Goal: Task Accomplishment & Management: Use online tool/utility

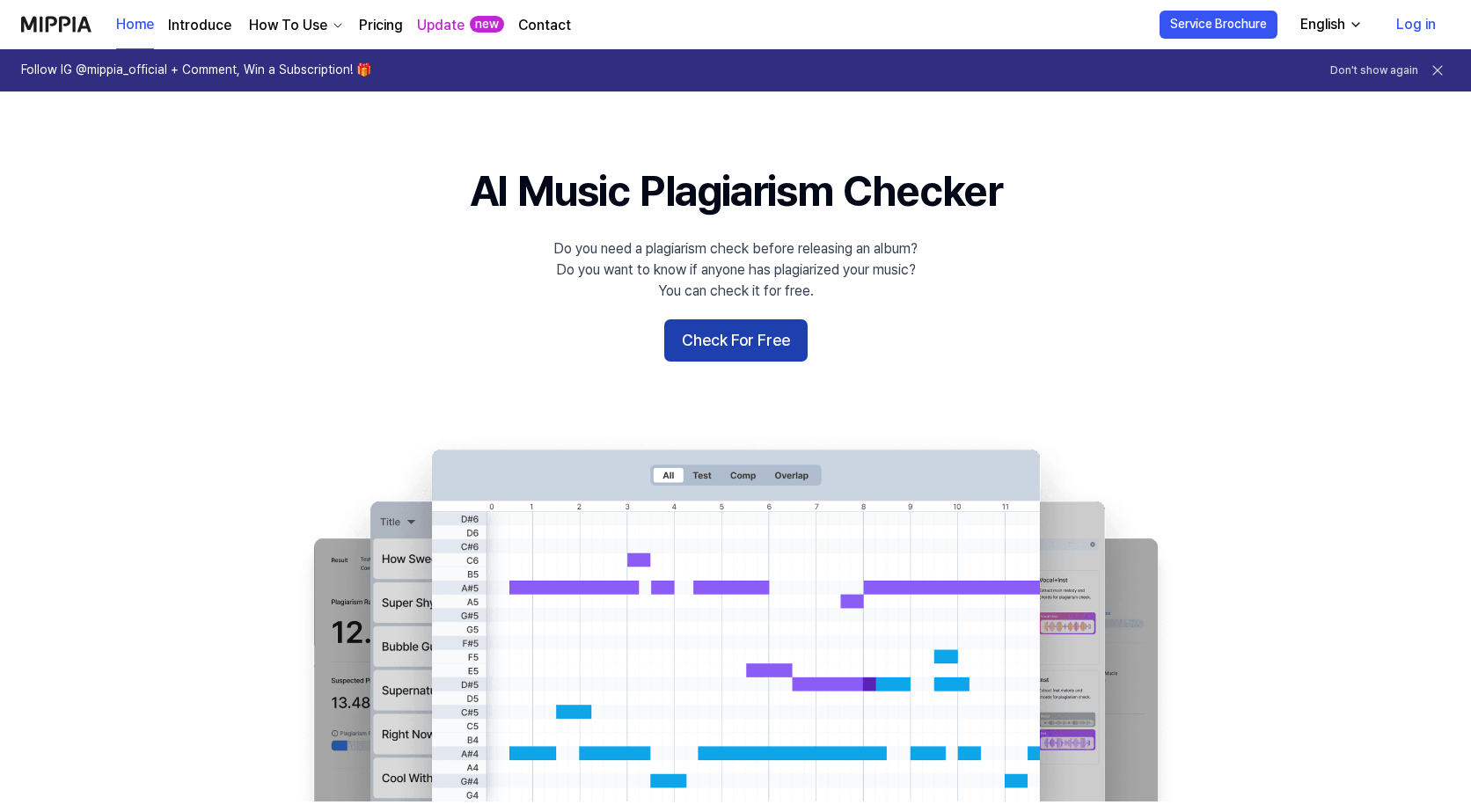
click at [748, 347] on button "Check For Free" at bounding box center [736, 340] width 143 height 42
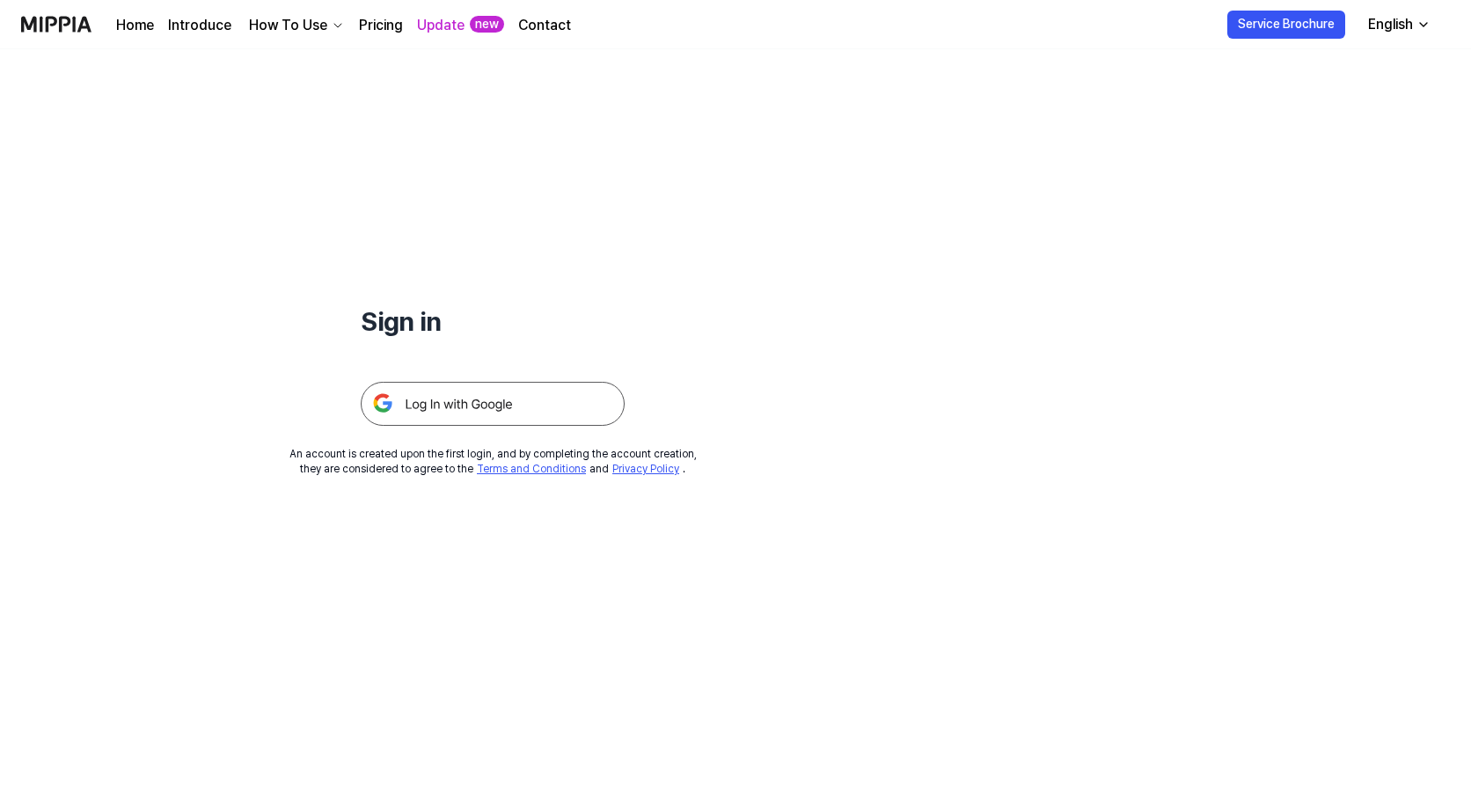
click at [552, 387] on img at bounding box center [492, 404] width 264 height 44
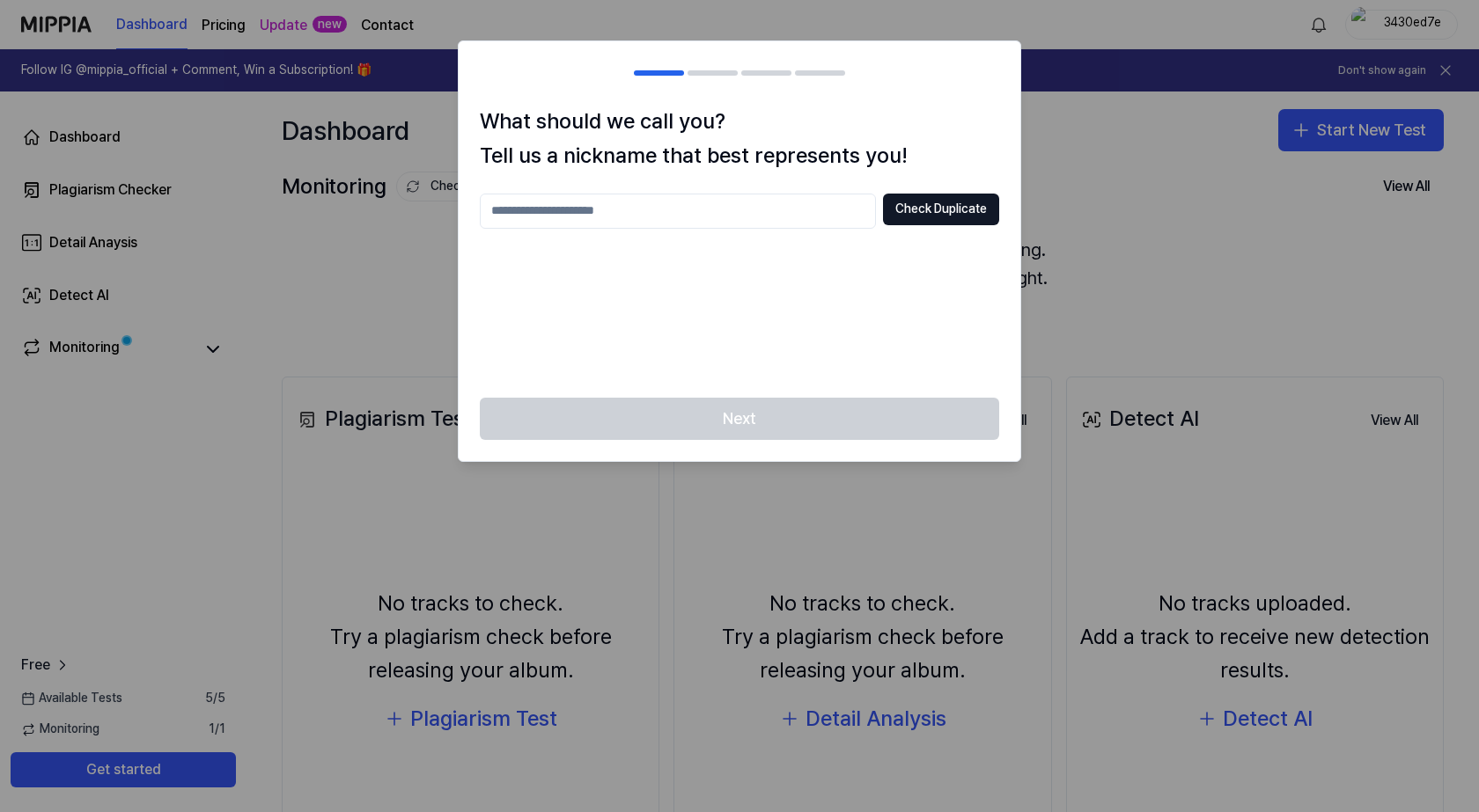
click at [708, 225] on input "text" at bounding box center [677, 211] width 396 height 35
type input "***"
click at [904, 199] on button "Check Duplicate" at bounding box center [941, 209] width 116 height 31
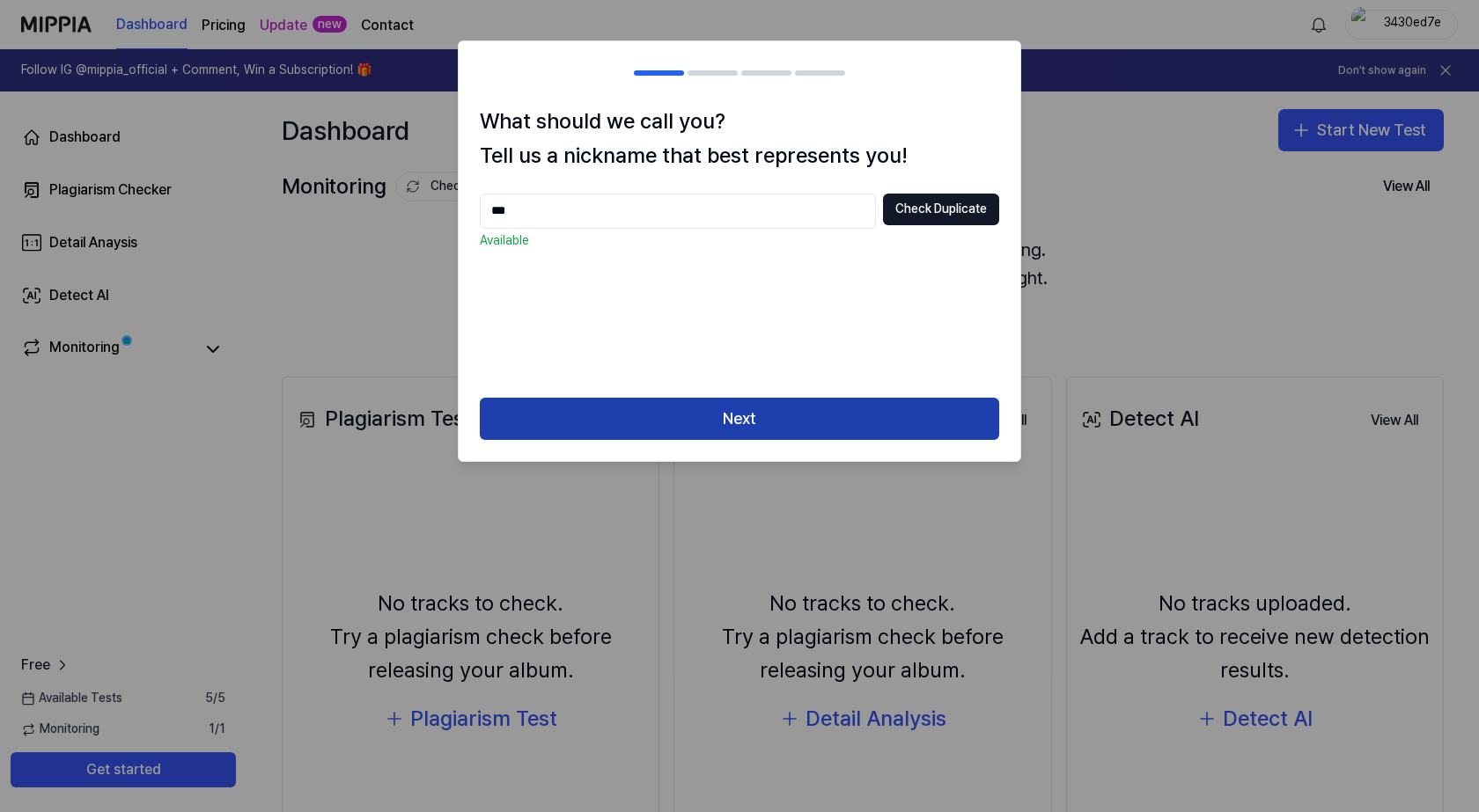
click at [743, 423] on button "Next" at bounding box center [739, 418] width 520 height 42
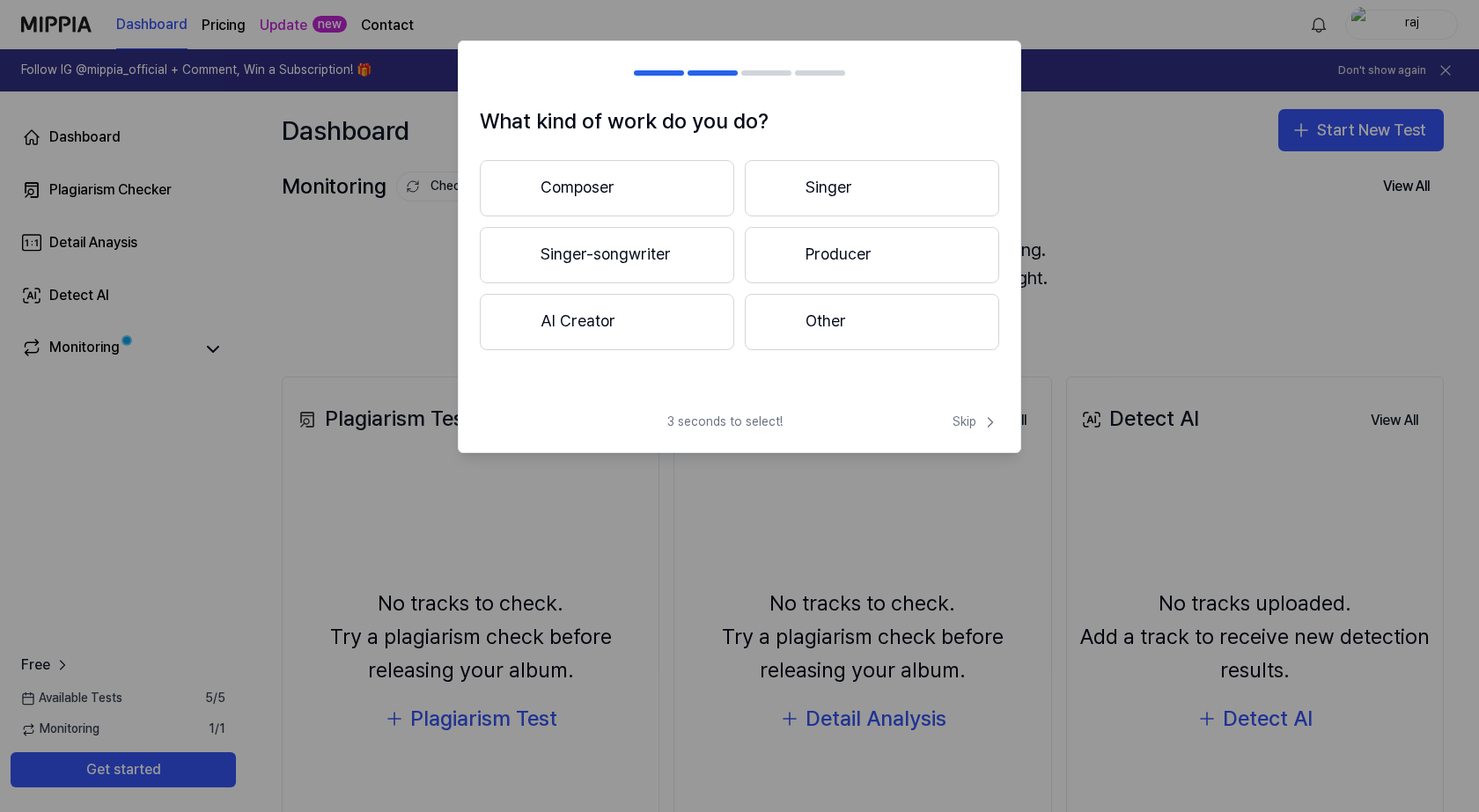
click at [606, 191] on button "Composer" at bounding box center [606, 188] width 254 height 56
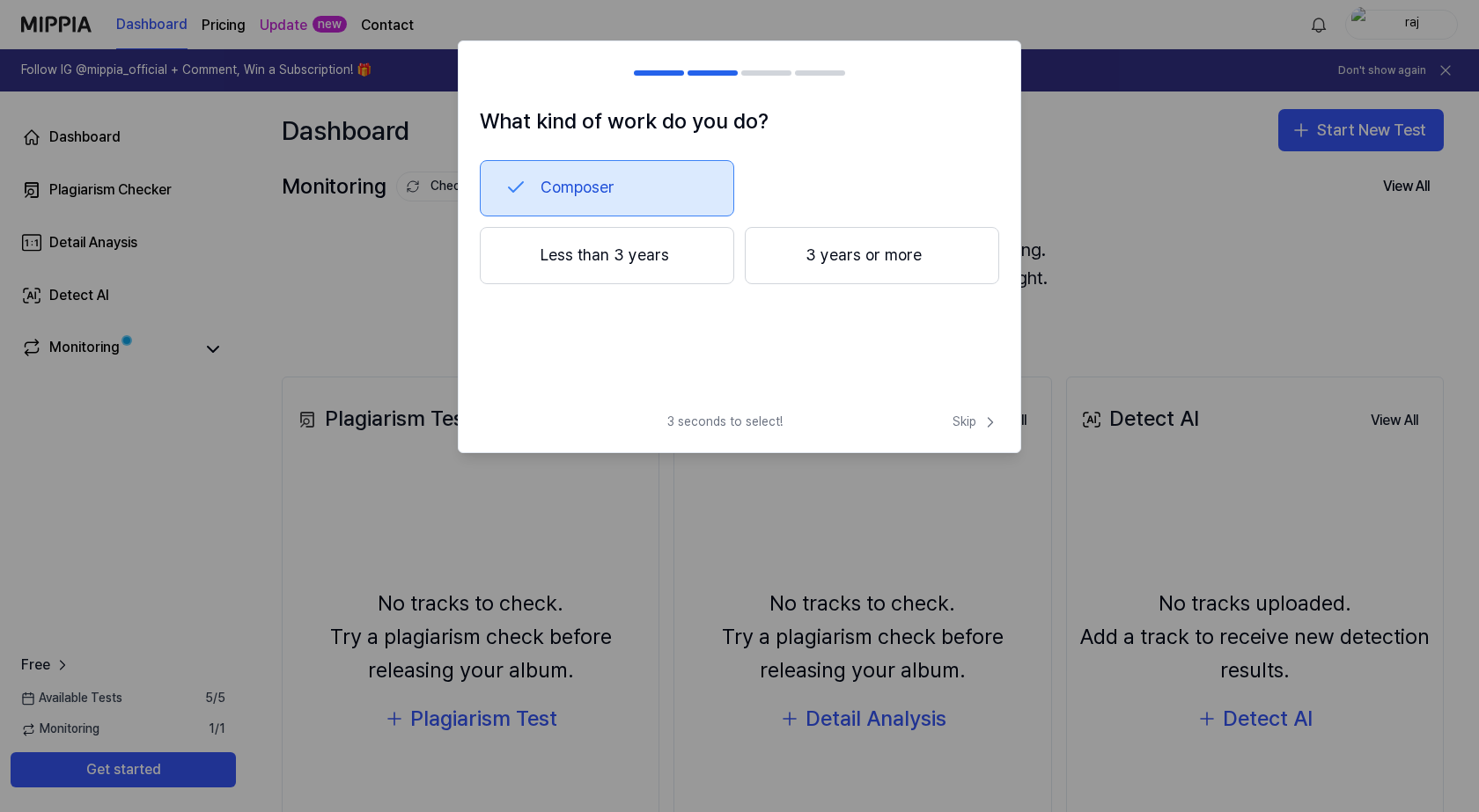
click at [803, 259] on button "3 years or more" at bounding box center [871, 255] width 254 height 58
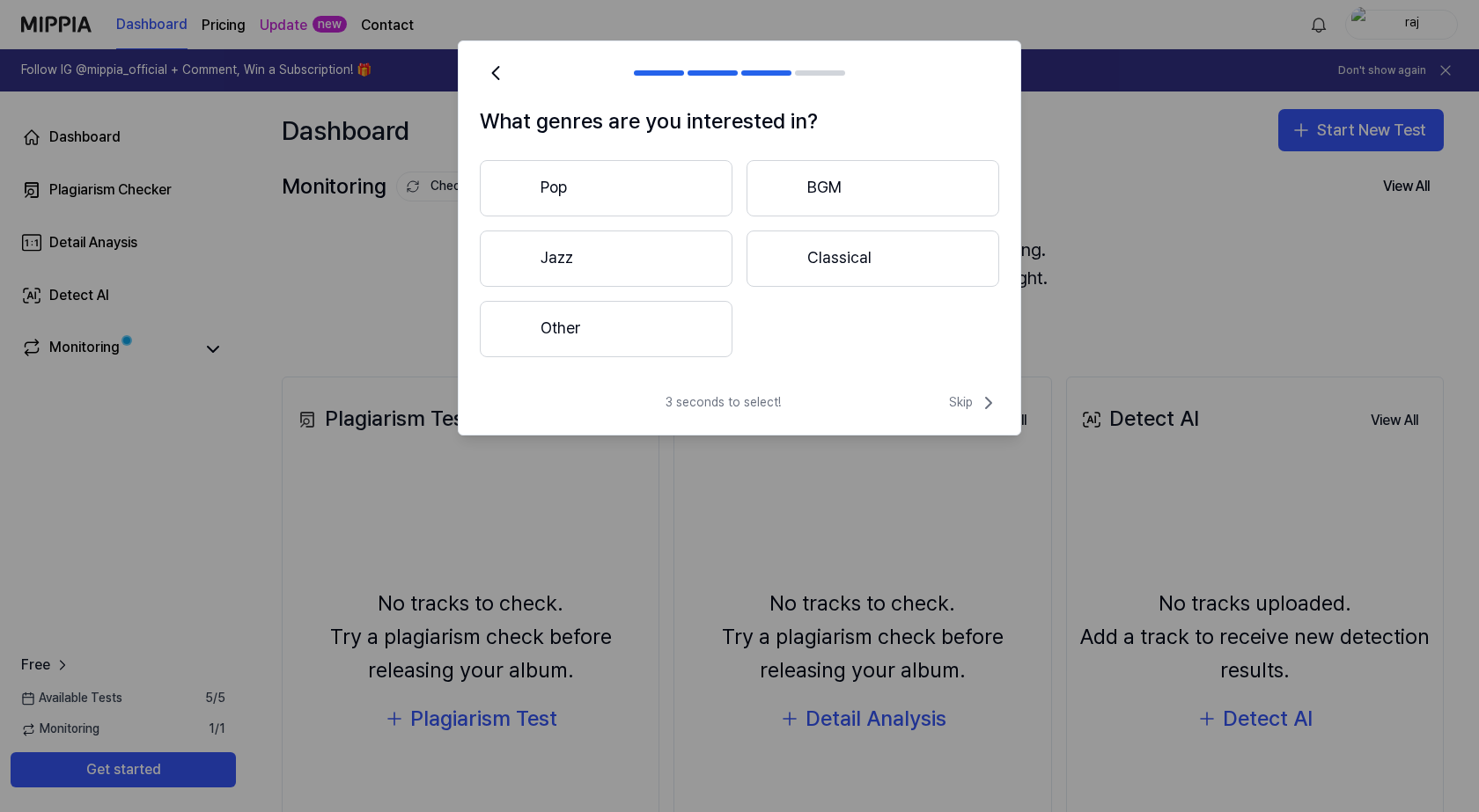
click at [755, 305] on div "Pop BGM Jazz Classical Other" at bounding box center [739, 258] width 520 height 197
click at [716, 322] on button "Other" at bounding box center [605, 329] width 252 height 56
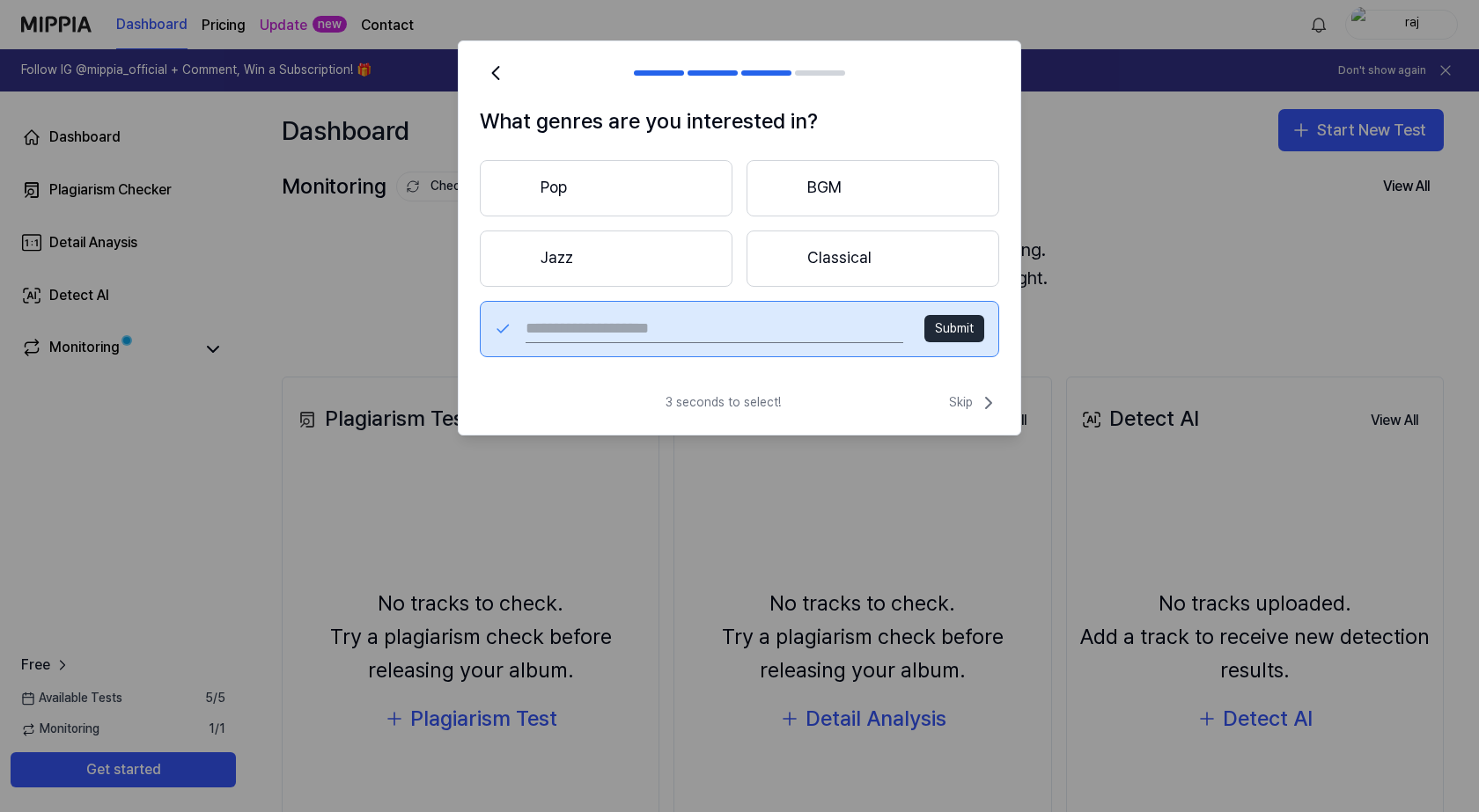
click at [716, 322] on input "text" at bounding box center [714, 329] width 377 height 28
type input "**********"
click at [962, 333] on button "Submit" at bounding box center [954, 329] width 60 height 28
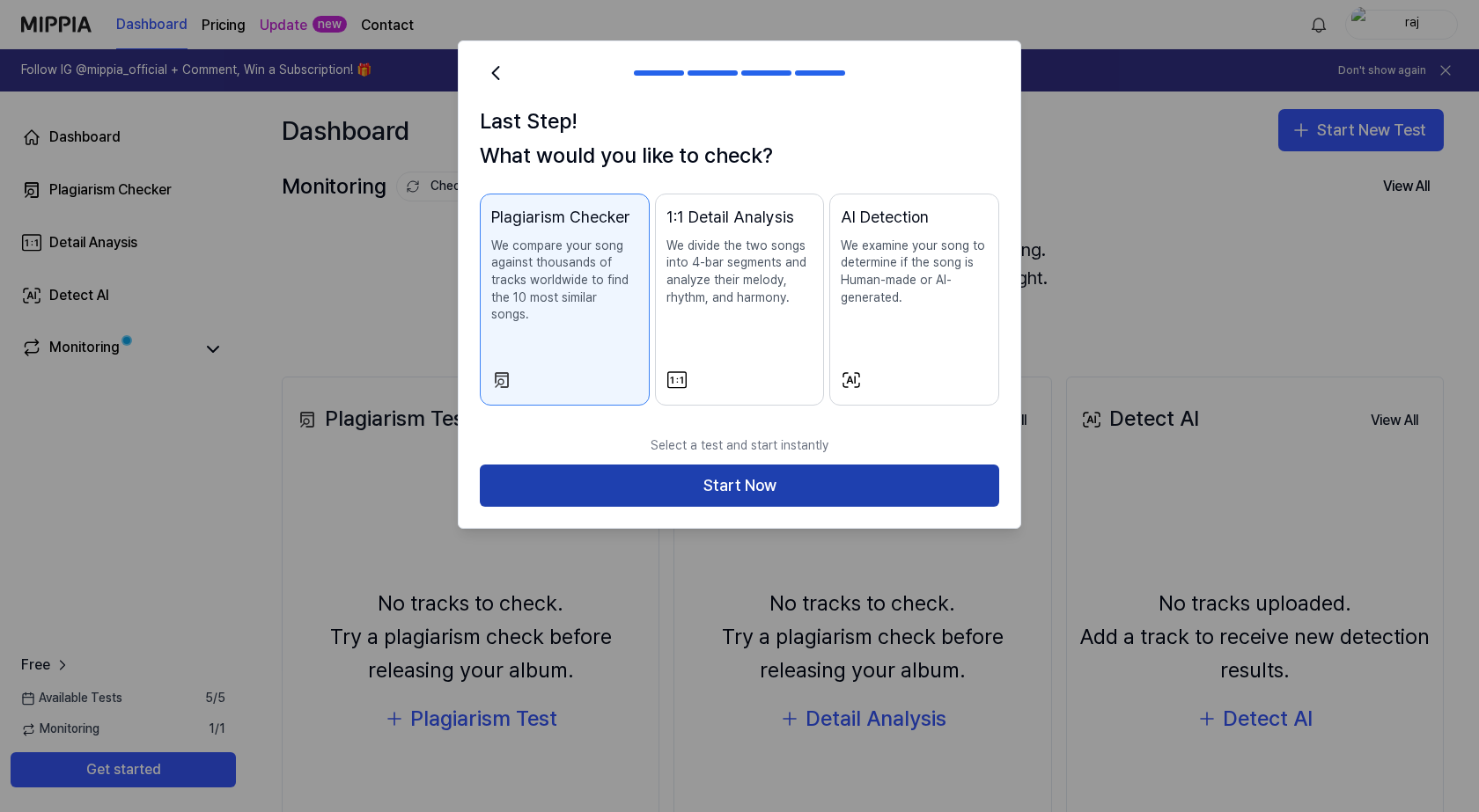
click at [706, 464] on button "Start Now" at bounding box center [739, 485] width 520 height 42
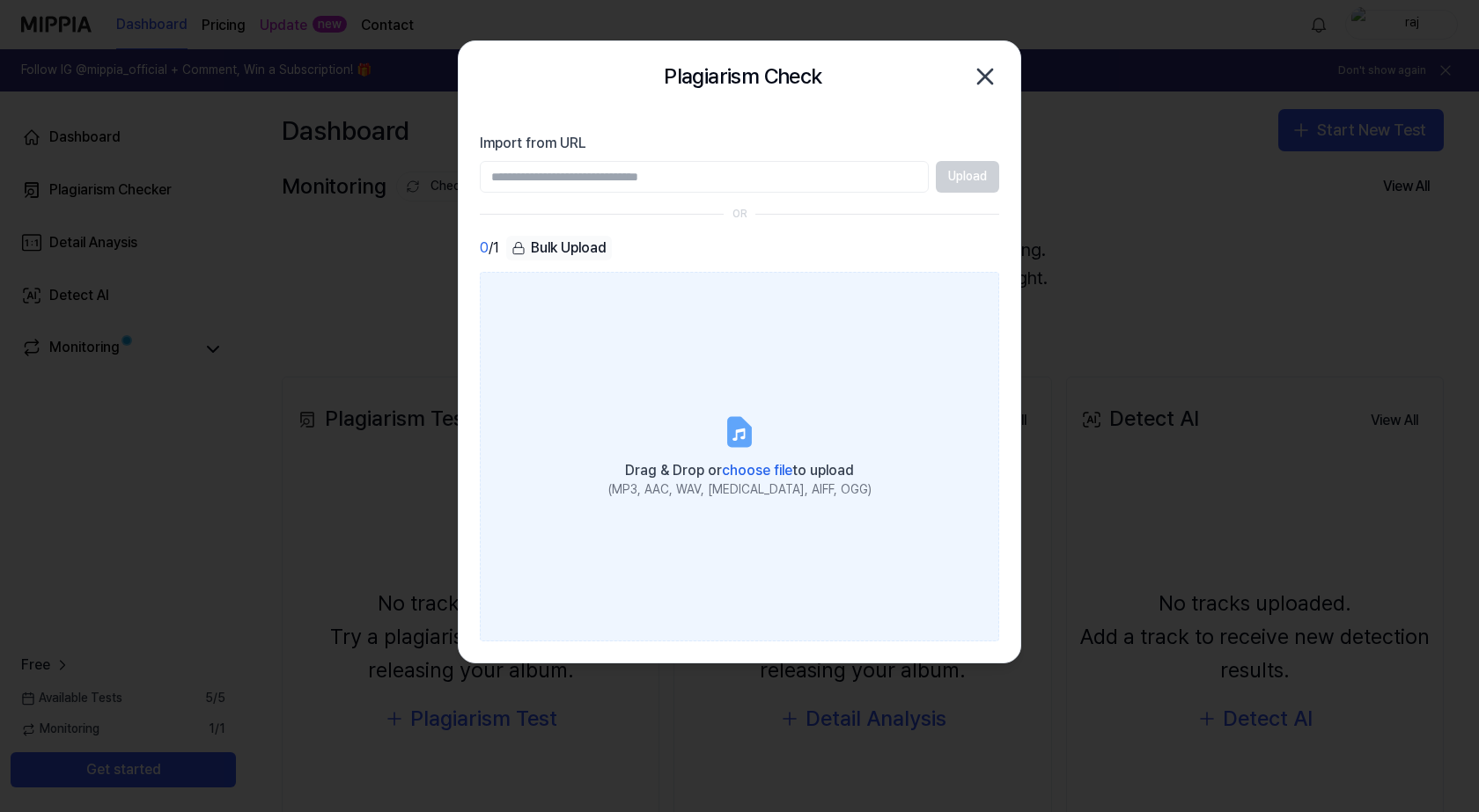
click at [764, 463] on span "choose file" at bounding box center [757, 470] width 71 height 17
click at [0, 0] on input "Drag & Drop or choose file to upload (MP3, AAC, WAV, FLAC, AIFF, OGG)" at bounding box center [0, 0] width 0 height 0
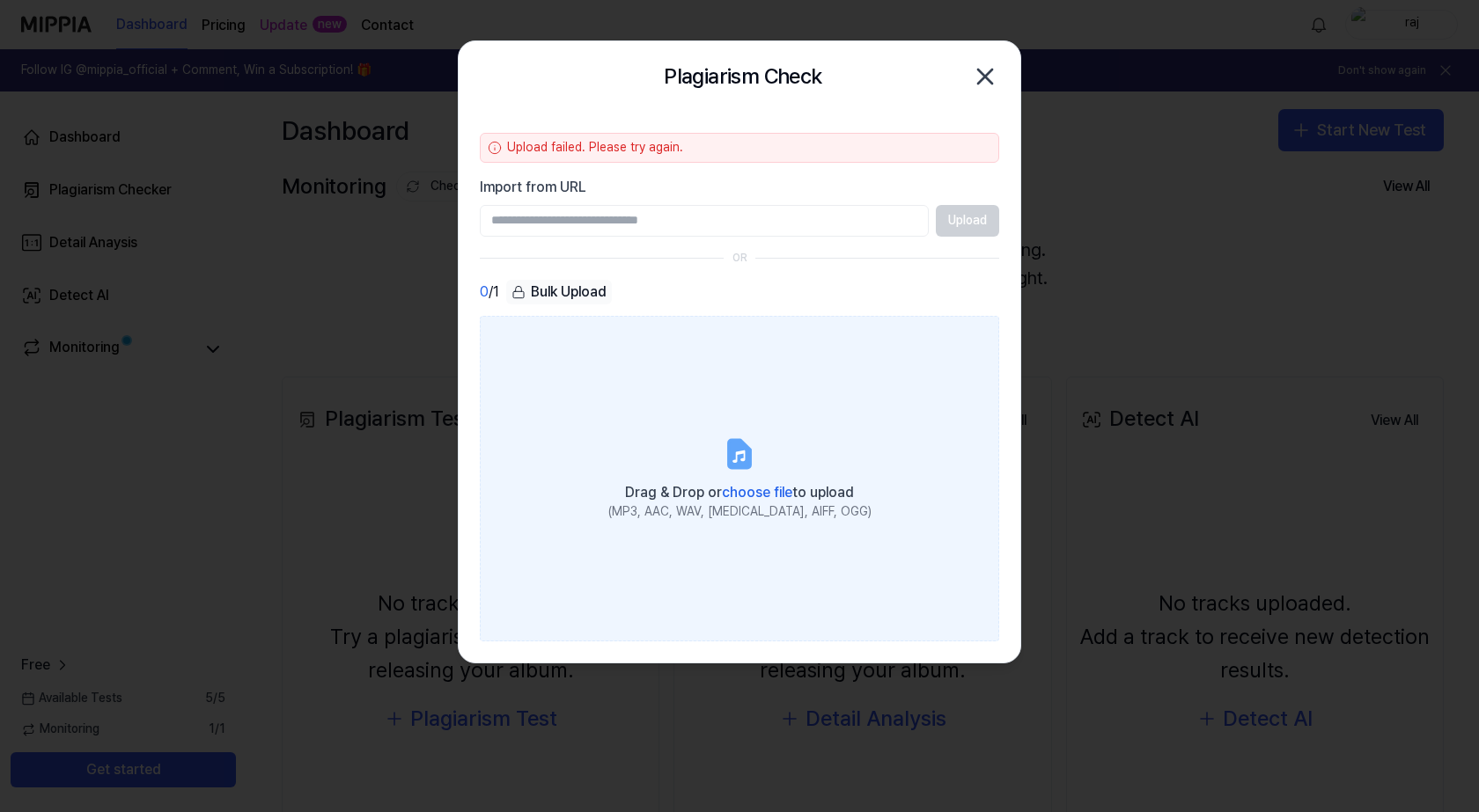
click at [723, 490] on span "choose file" at bounding box center [757, 492] width 71 height 17
click at [0, 0] on input "Drag & Drop or choose file to upload (MP3, AAC, WAV, FLAC, AIFF, OGG)" at bounding box center [0, 0] width 0 height 0
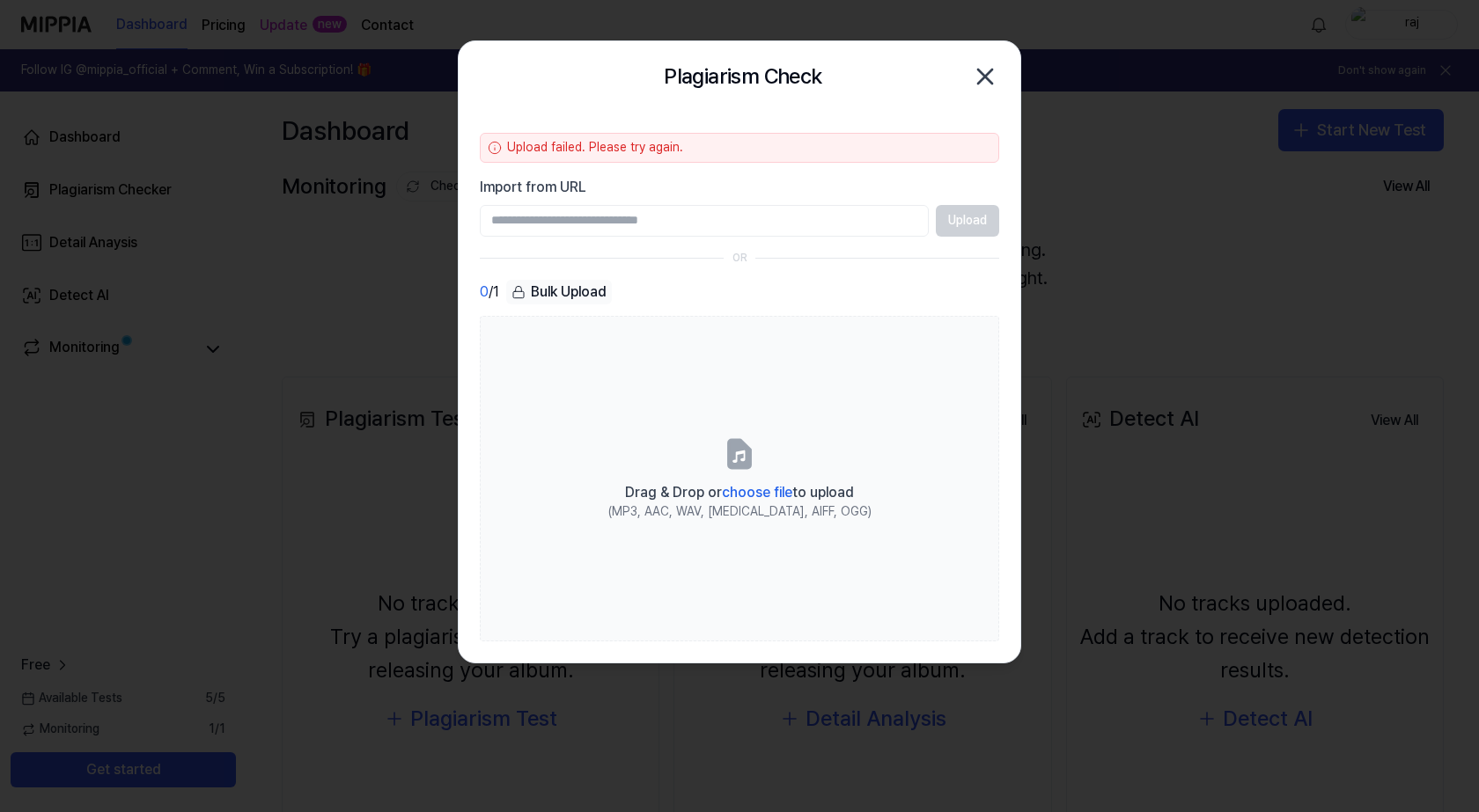
click at [983, 78] on icon "button" at bounding box center [985, 77] width 14 height 14
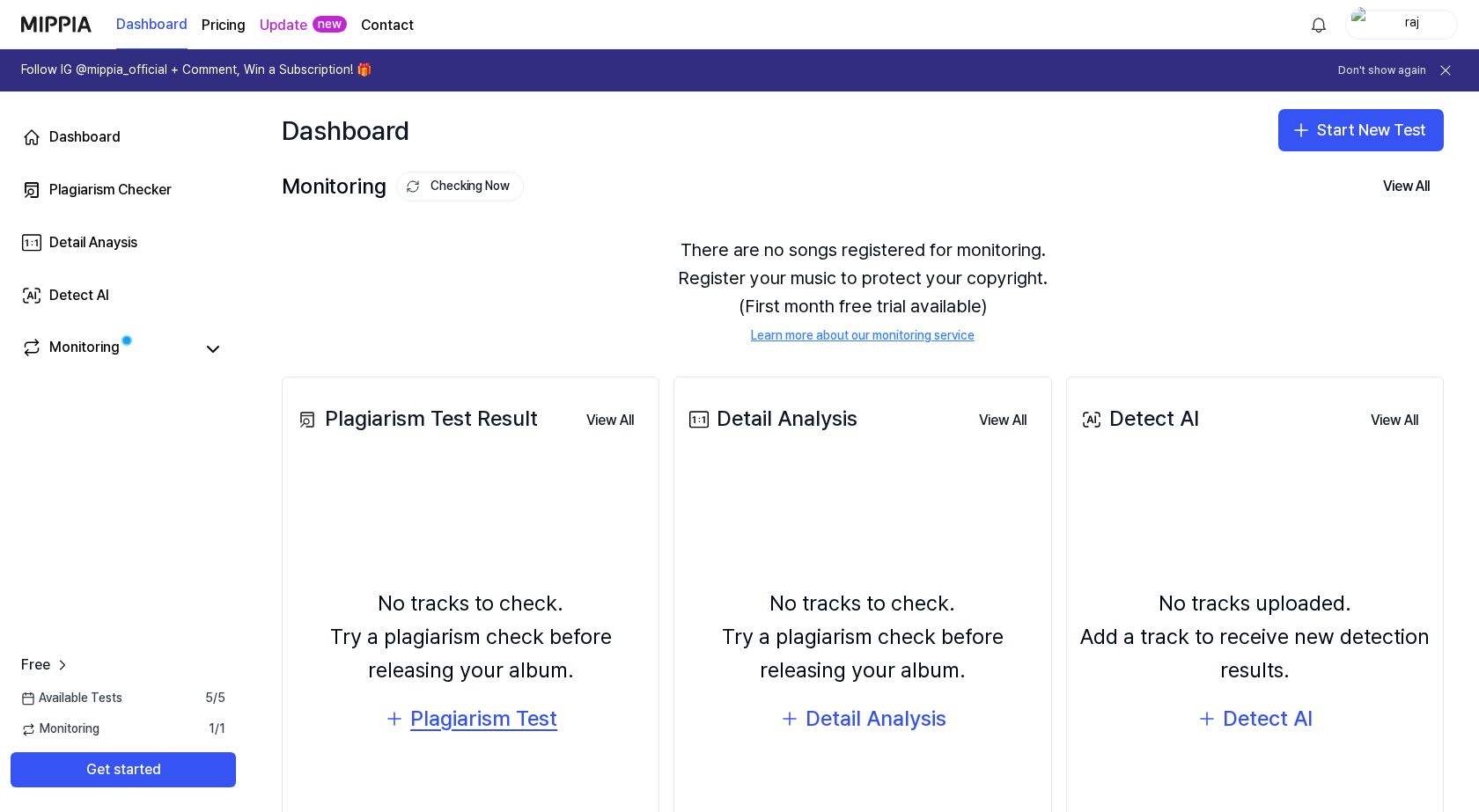
click at [466, 703] on div "Plagiarism Test" at bounding box center [484, 719] width 147 height 33
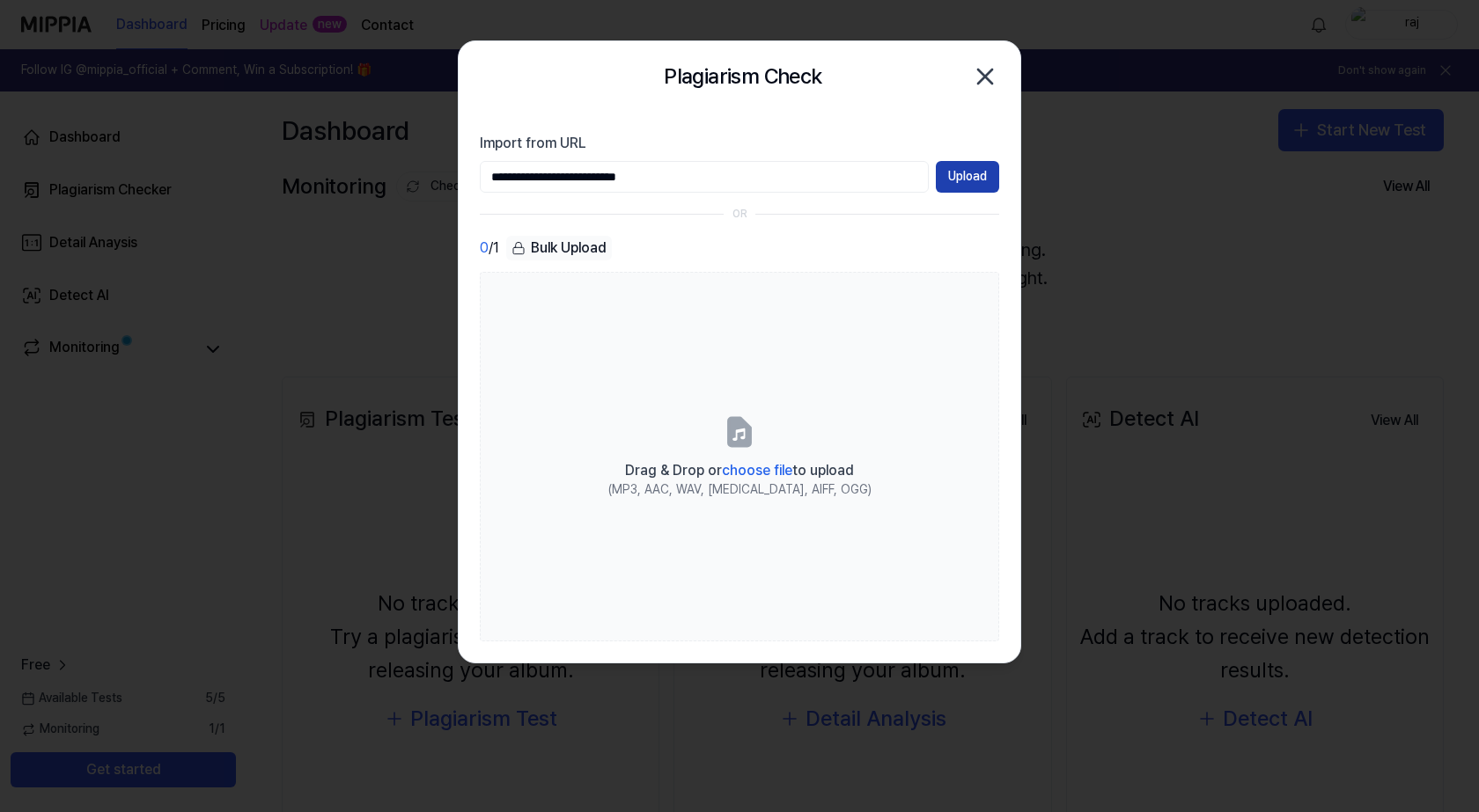
type input "**********"
click at [958, 172] on button "Upload" at bounding box center [967, 177] width 64 height 31
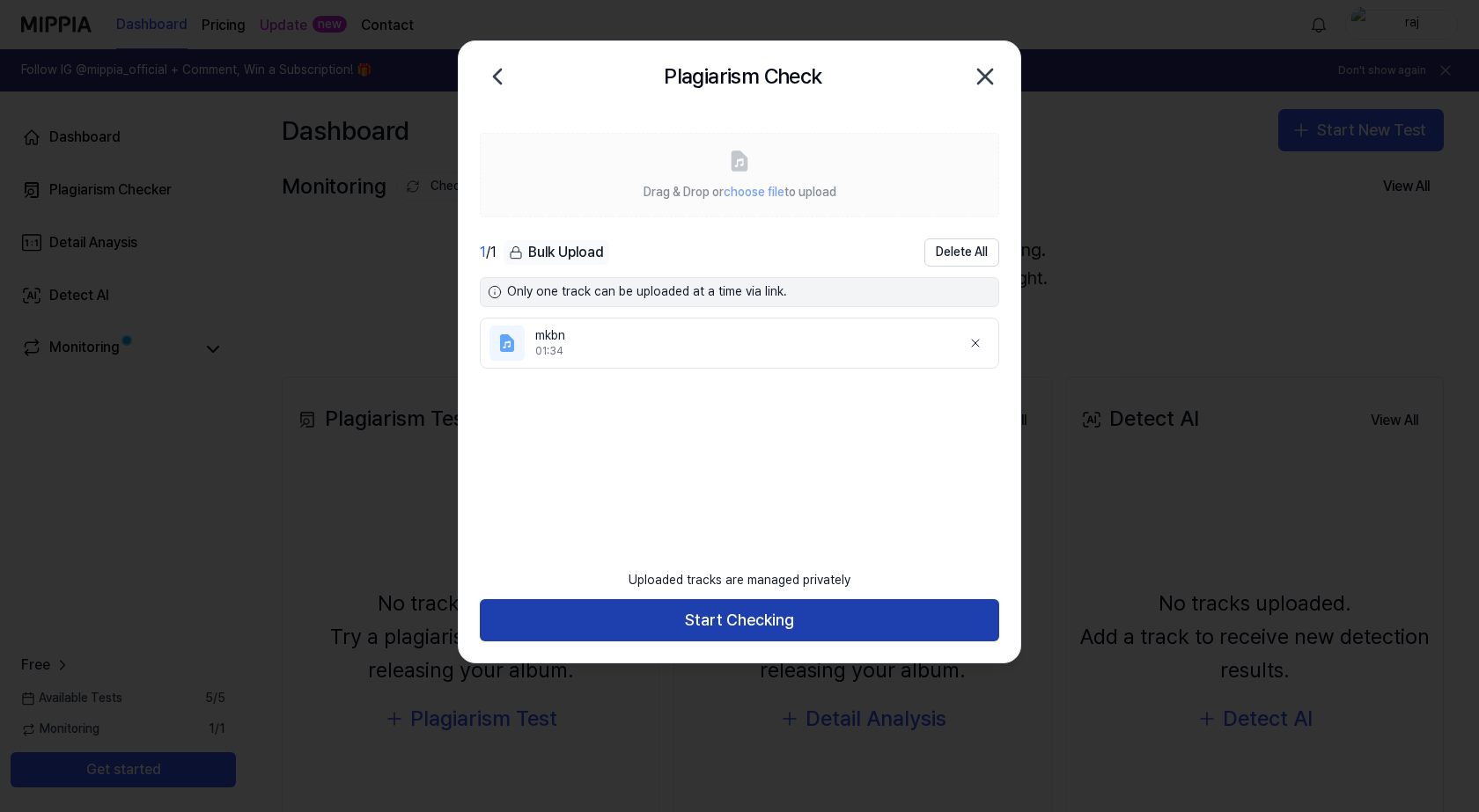
click at [728, 616] on button "Start Checking" at bounding box center [739, 620] width 520 height 42
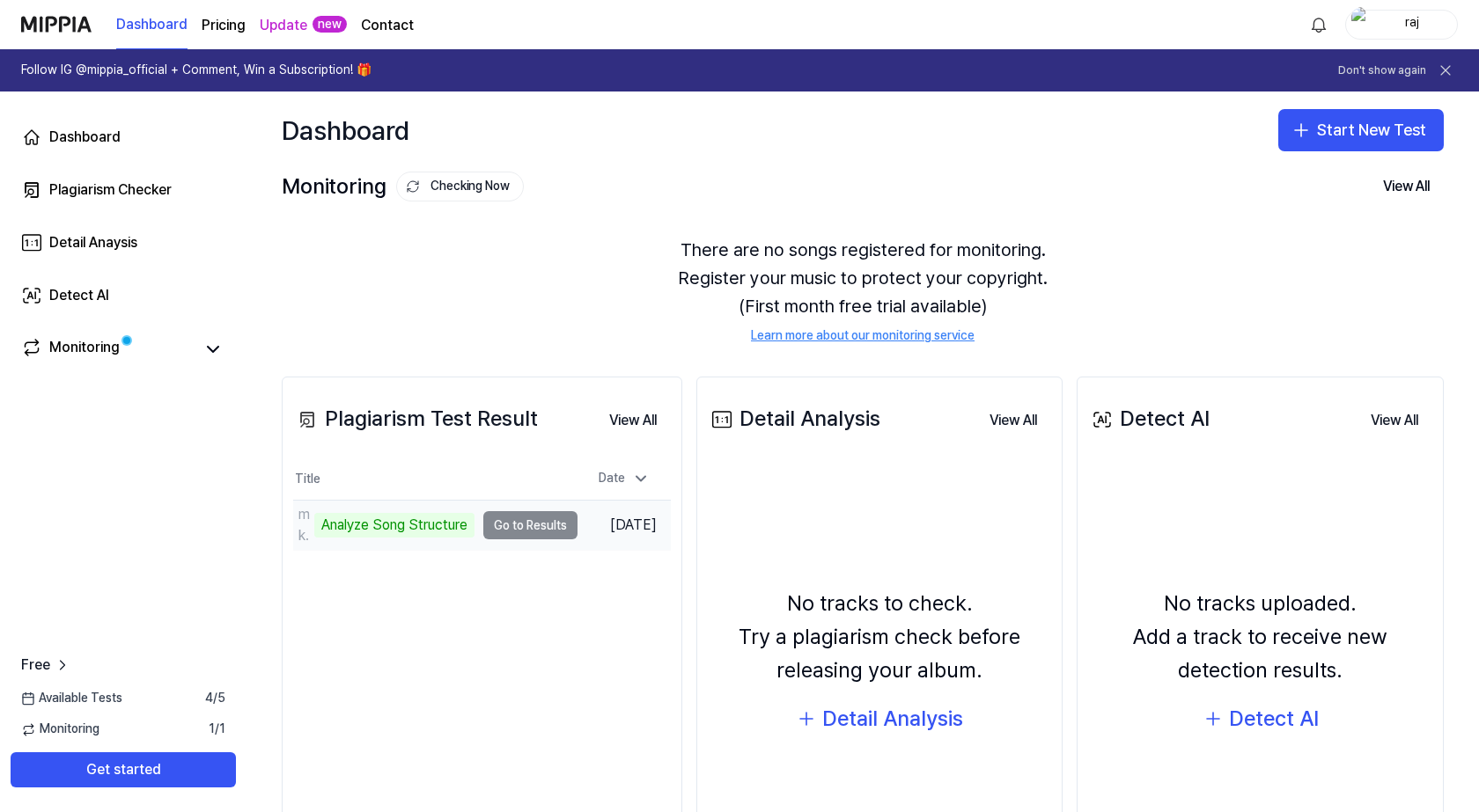
click at [515, 521] on td "mkbn Analyze Song Structure Go to Results" at bounding box center [434, 525] width 284 height 49
click at [503, 523] on td "mkbn Analyze Song Structure Go to Results" at bounding box center [434, 525] width 284 height 49
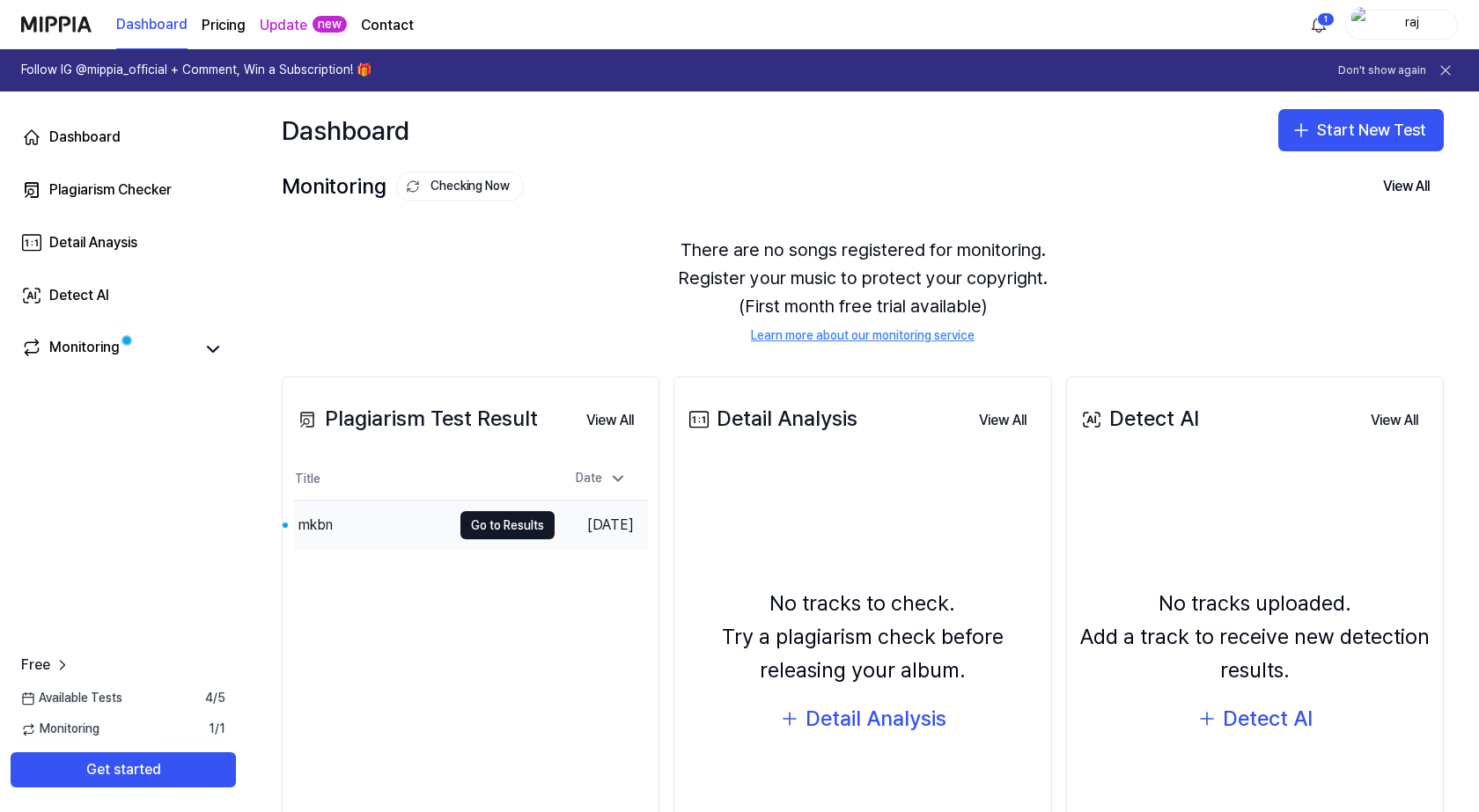
click at [389, 530] on div "mkbn" at bounding box center [371, 525] width 158 height 49
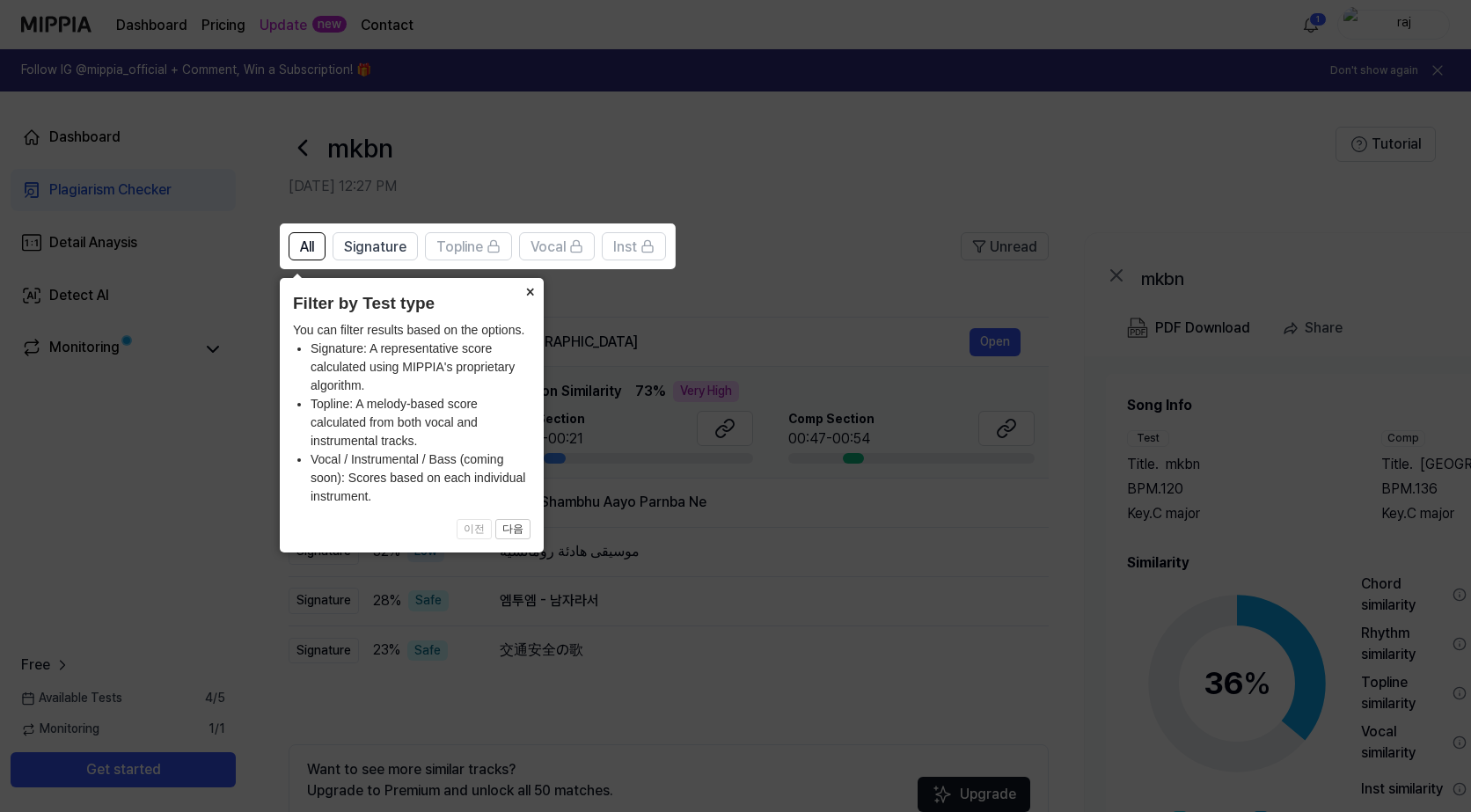
click at [534, 293] on button "×" at bounding box center [529, 290] width 28 height 25
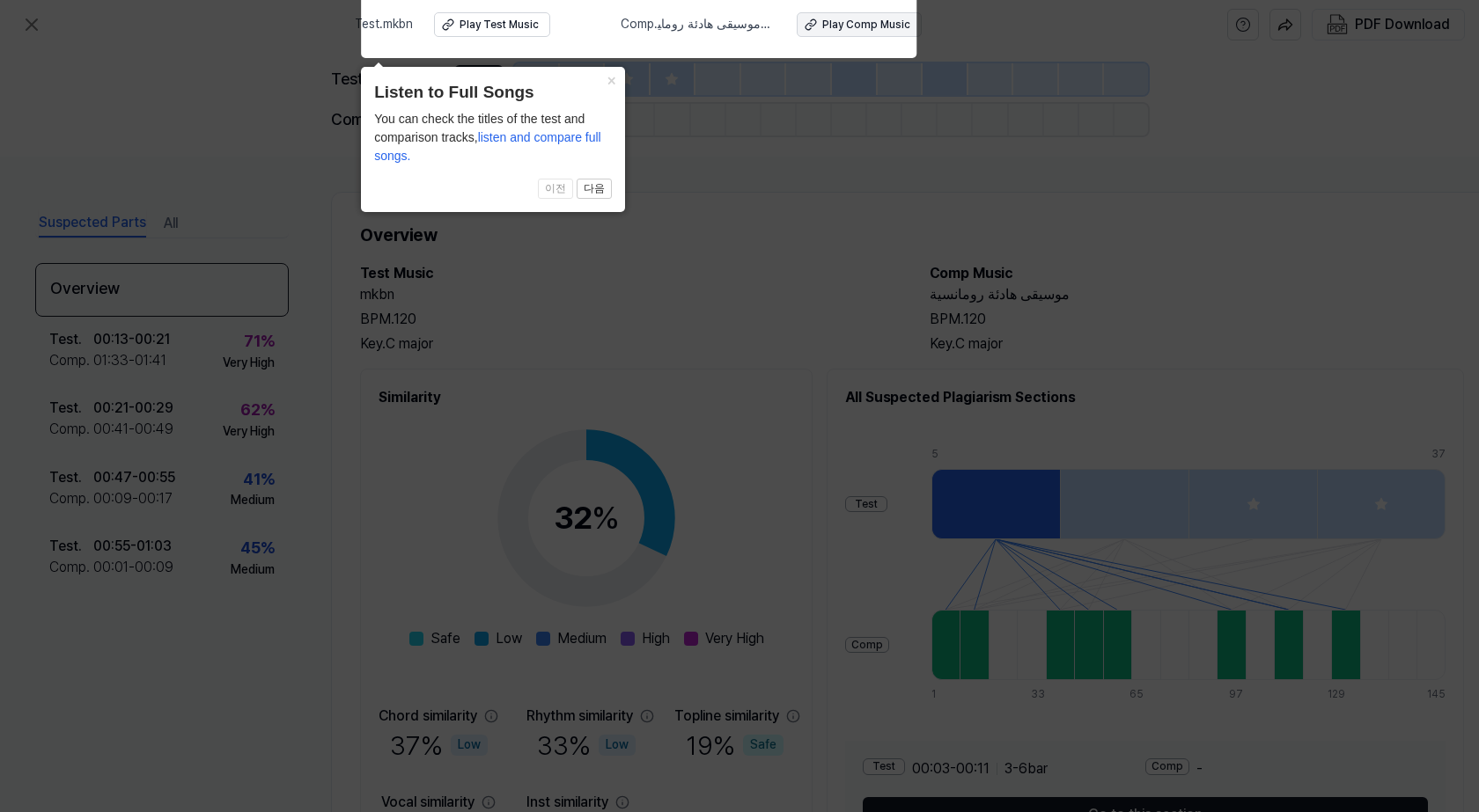
click at [822, 18] on div "Play Comp Music" at bounding box center [866, 25] width 88 height 15
click at [606, 86] on button "×" at bounding box center [611, 79] width 28 height 25
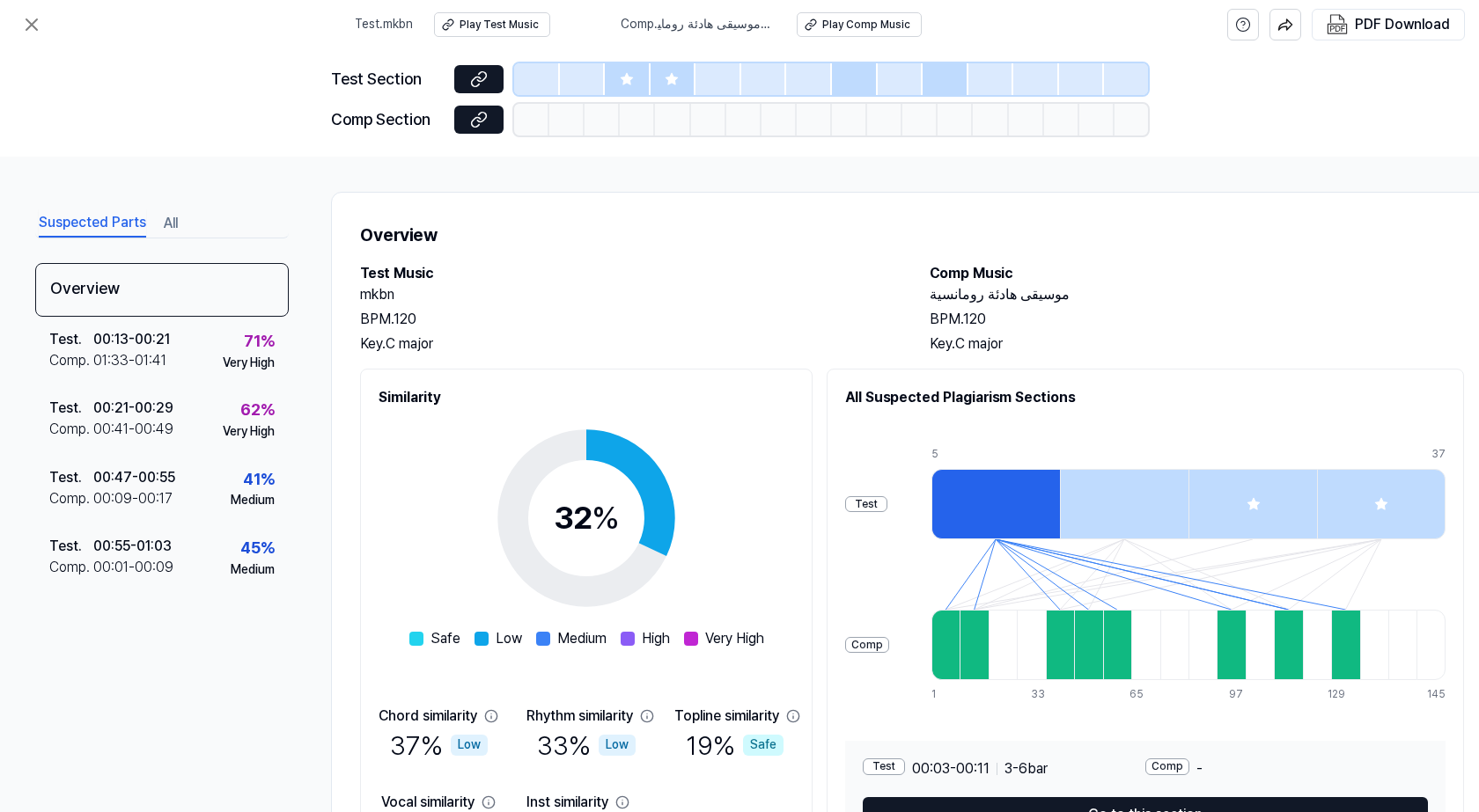
scroll to position [128, 0]
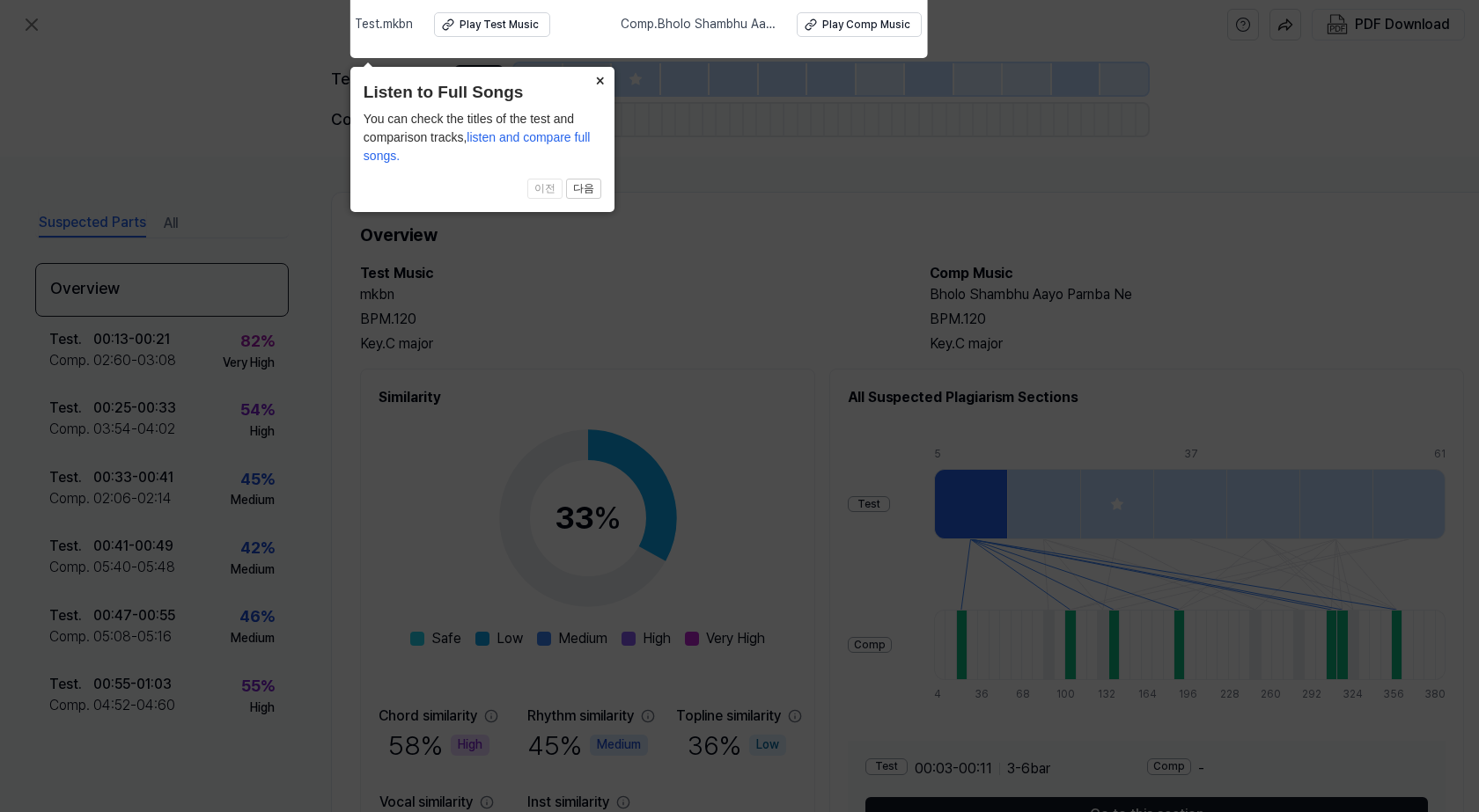
click at [604, 80] on button "×" at bounding box center [600, 79] width 28 height 25
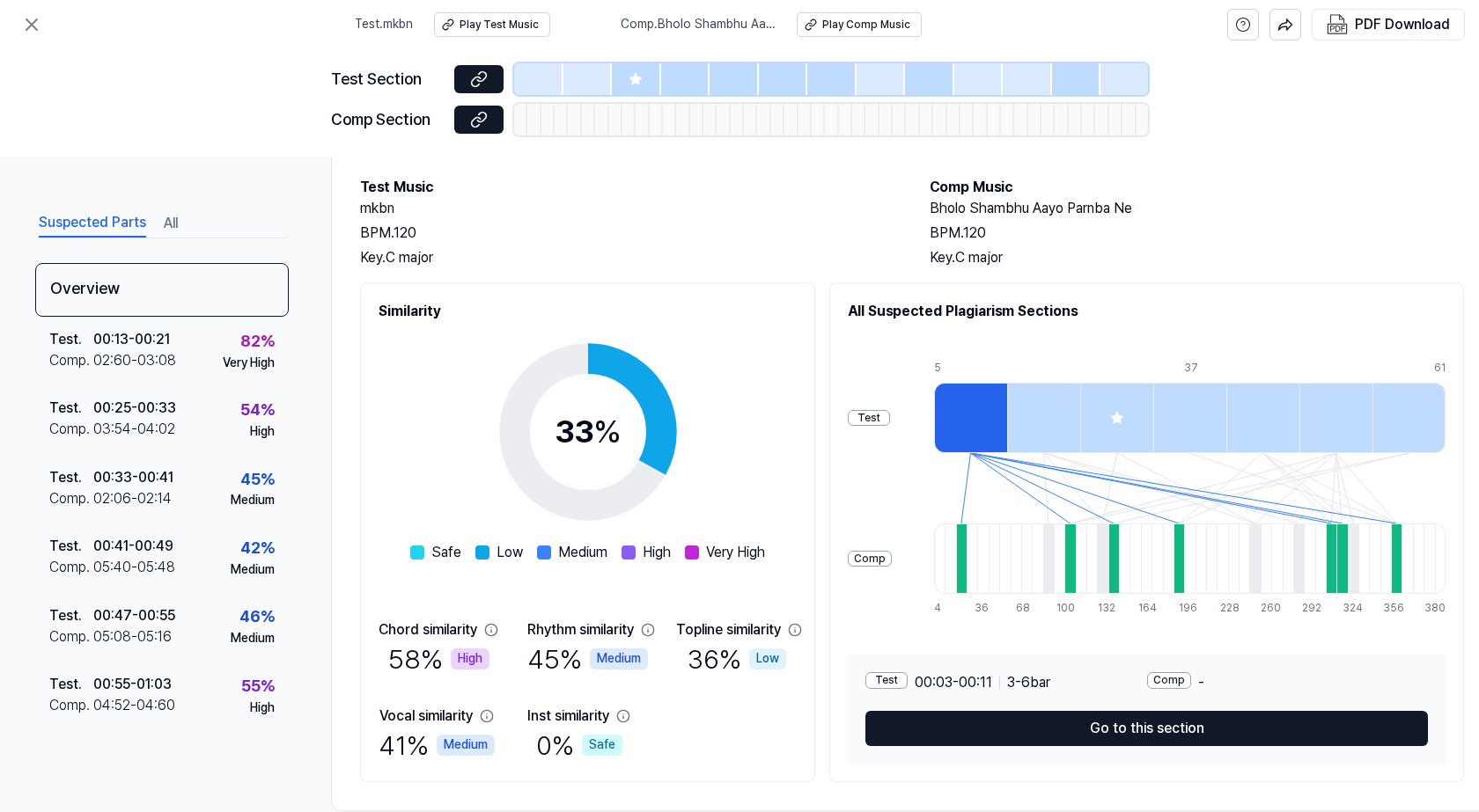
scroll to position [128, 0]
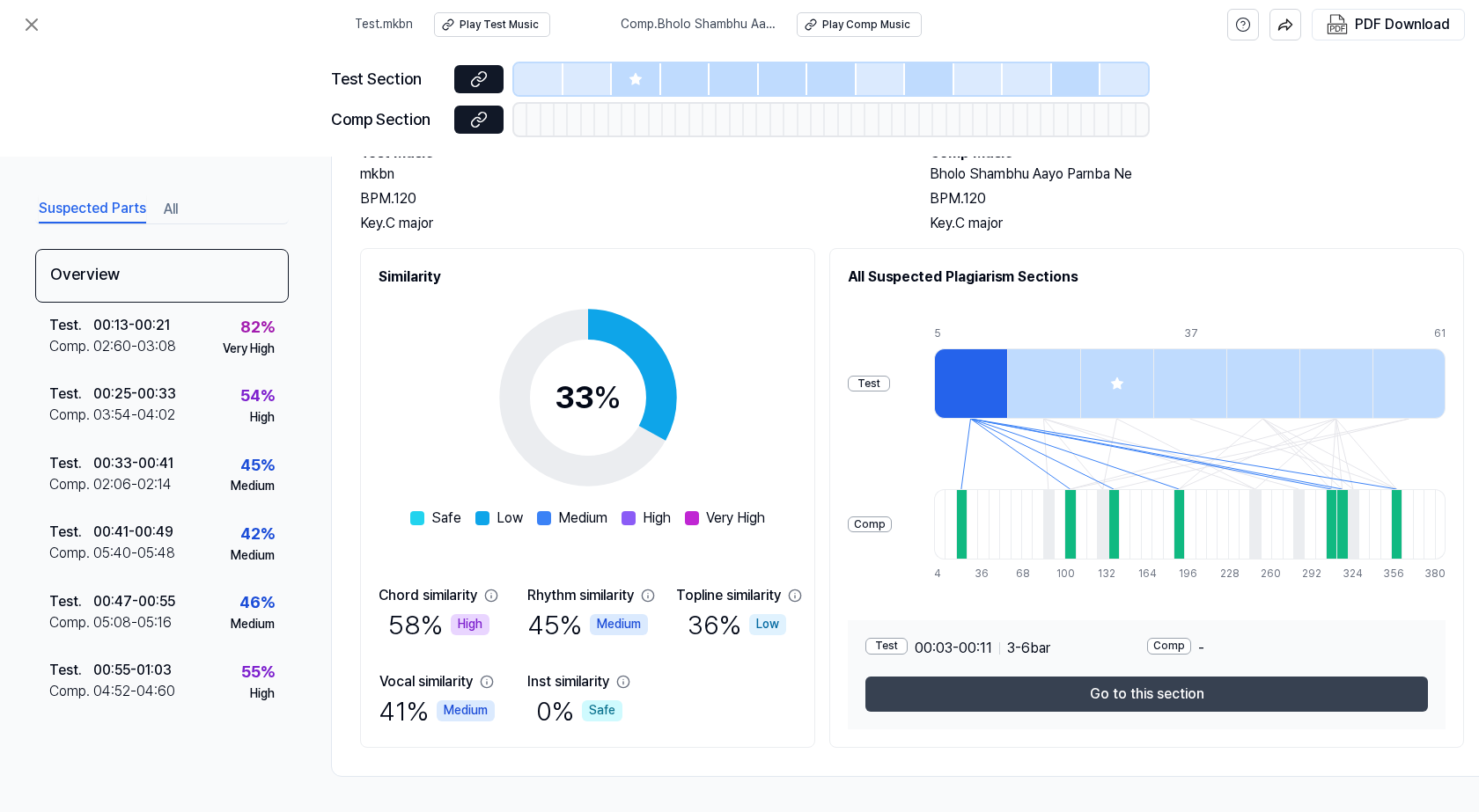
click at [1056, 678] on button "Go to this section" at bounding box center [1146, 694] width 563 height 35
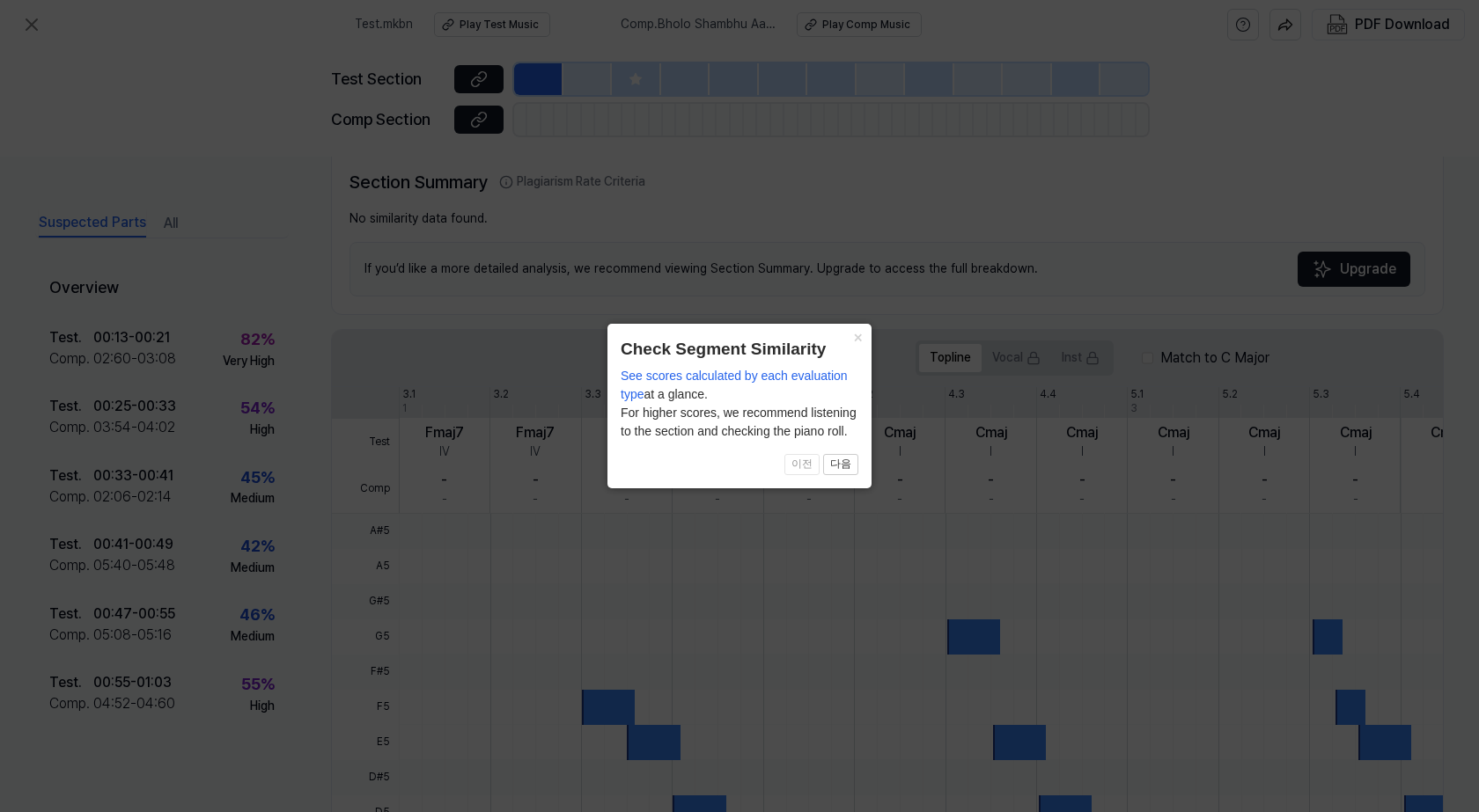
scroll to position [358, 0]
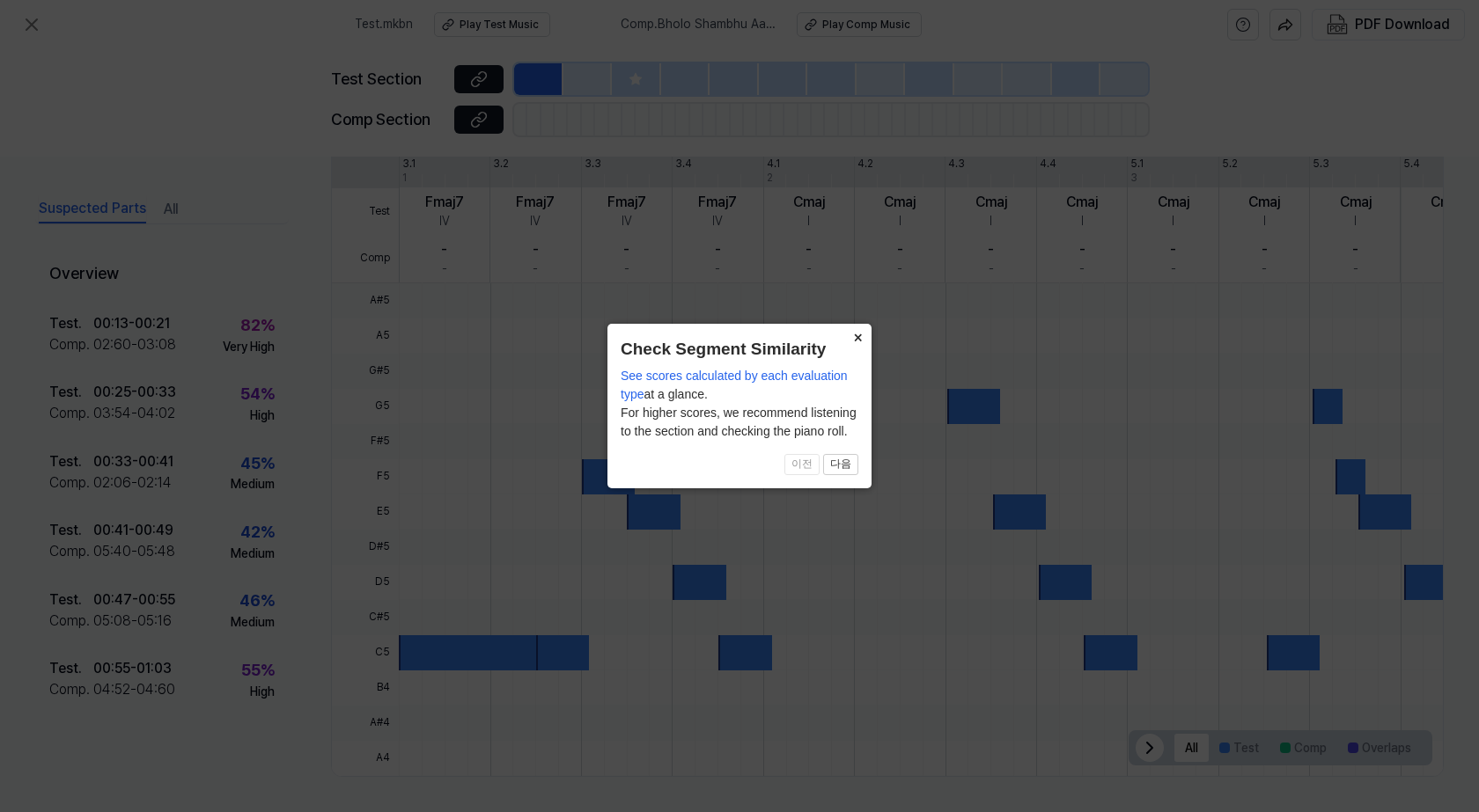
click at [850, 333] on button "×" at bounding box center [857, 336] width 28 height 25
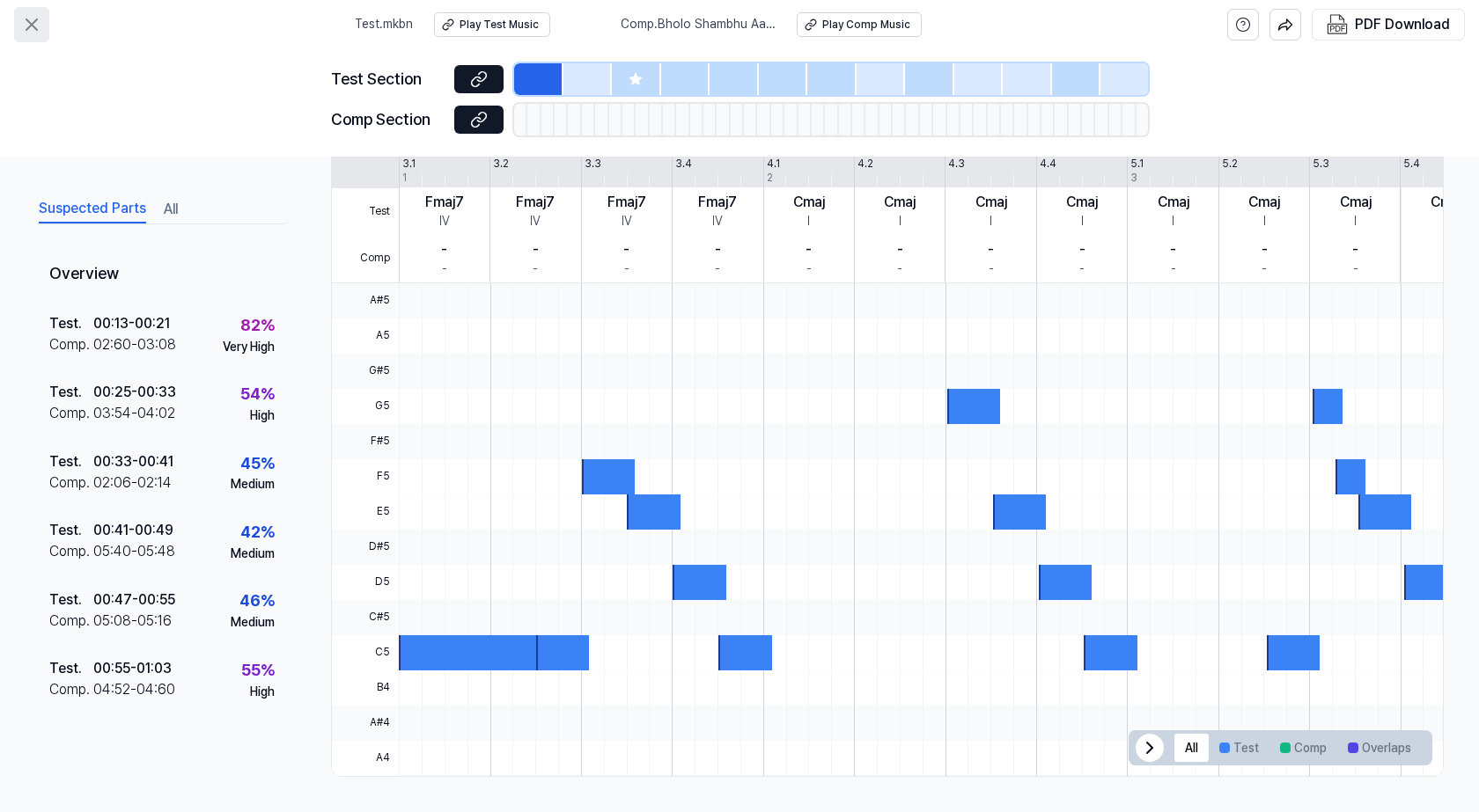
click at [24, 19] on icon at bounding box center [32, 25] width 22 height 22
click at [28, 27] on icon at bounding box center [31, 25] width 11 height 11
click at [539, 80] on div at bounding box center [538, 80] width 49 height 31
click at [846, 24] on div "Play Comp Music" at bounding box center [866, 25] width 88 height 15
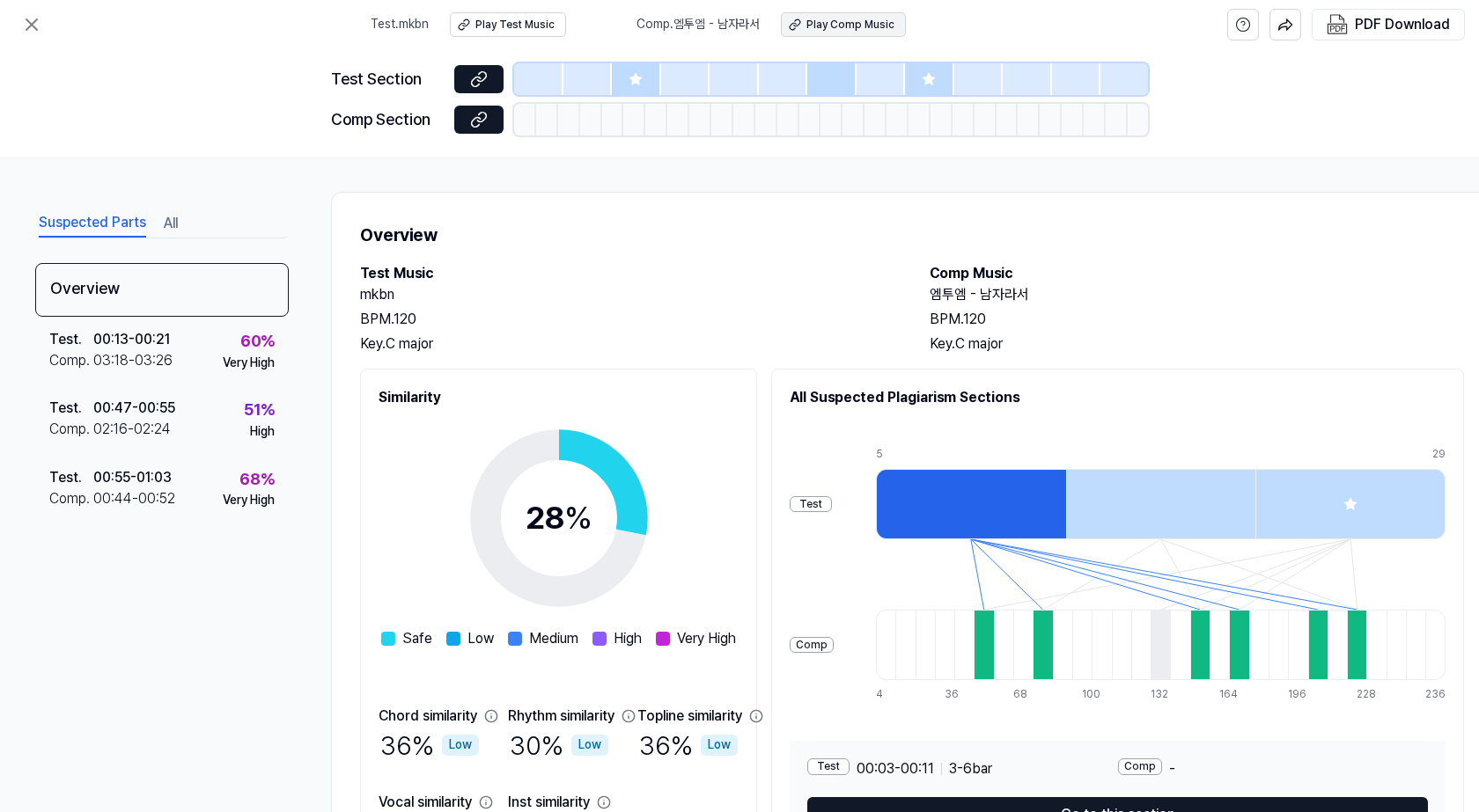
click at [841, 16] on button "Play Comp Music" at bounding box center [843, 25] width 125 height 25
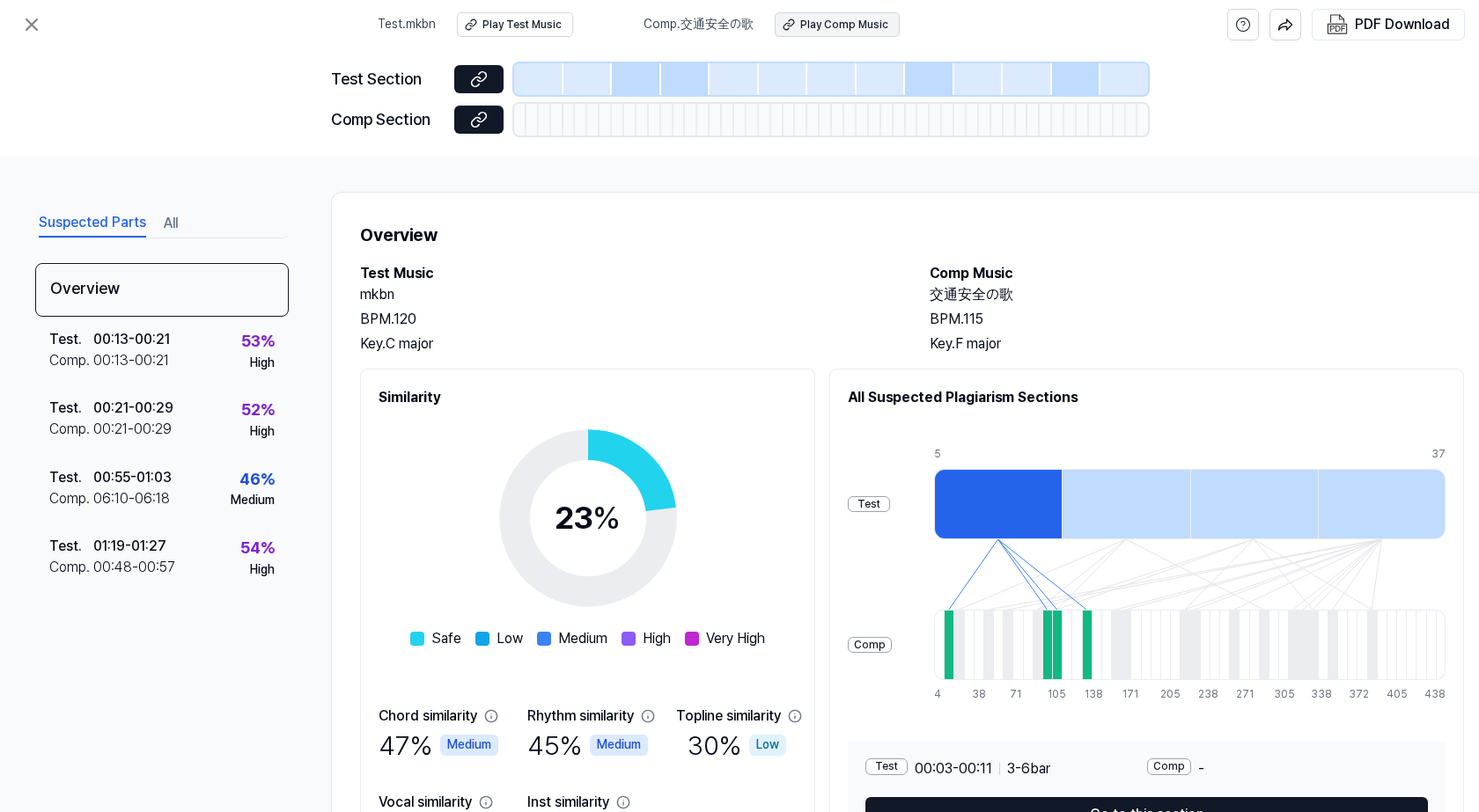
click at [825, 19] on div "Play Comp Music" at bounding box center [845, 25] width 88 height 15
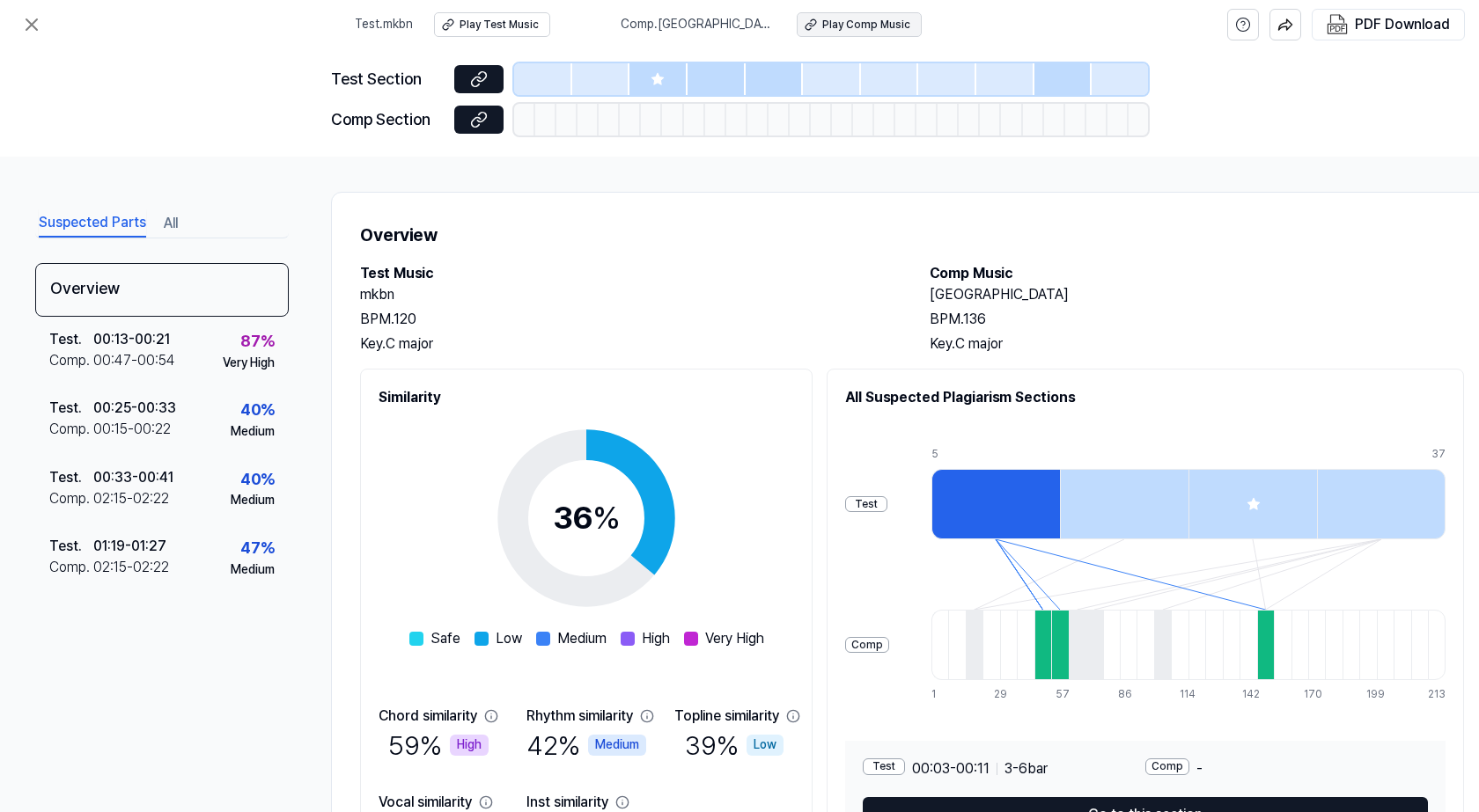
click at [822, 27] on div "Play Comp Music" at bounding box center [866, 25] width 88 height 15
